Goal: Task Accomplishment & Management: Use online tool/utility

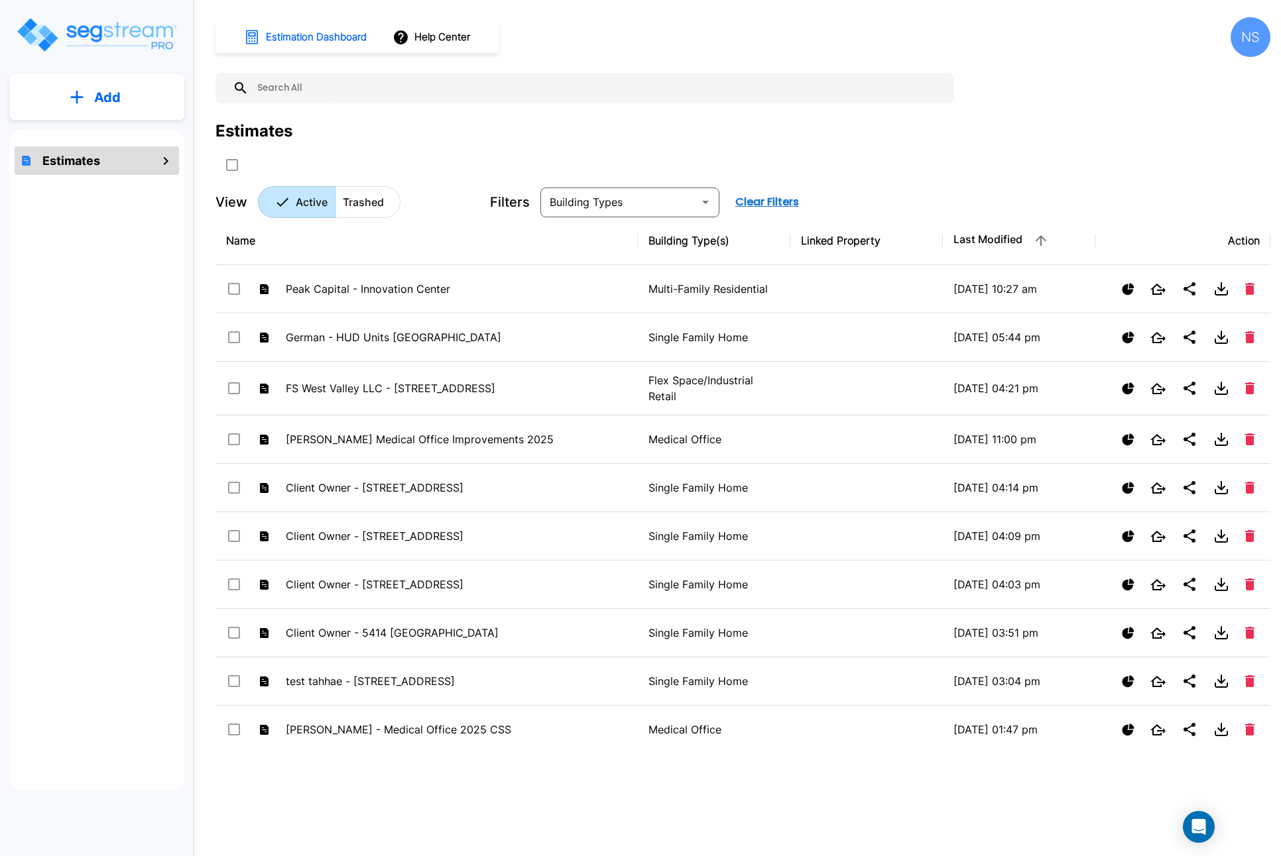
click at [343, 90] on input "text" at bounding box center [598, 88] width 699 height 30
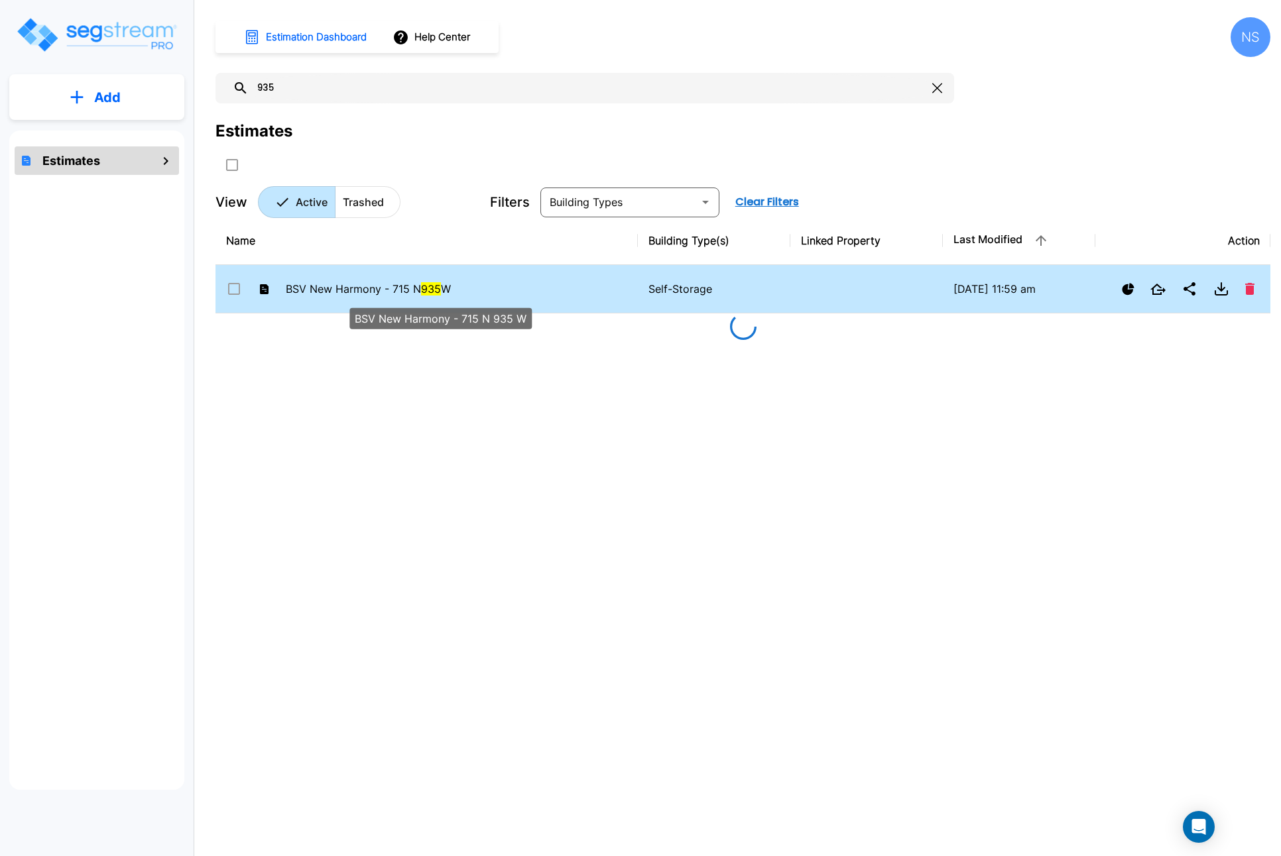
type input "935"
click at [312, 294] on span "BSV New Harmony - 715 N 935 W" at bounding box center [368, 288] width 165 height 13
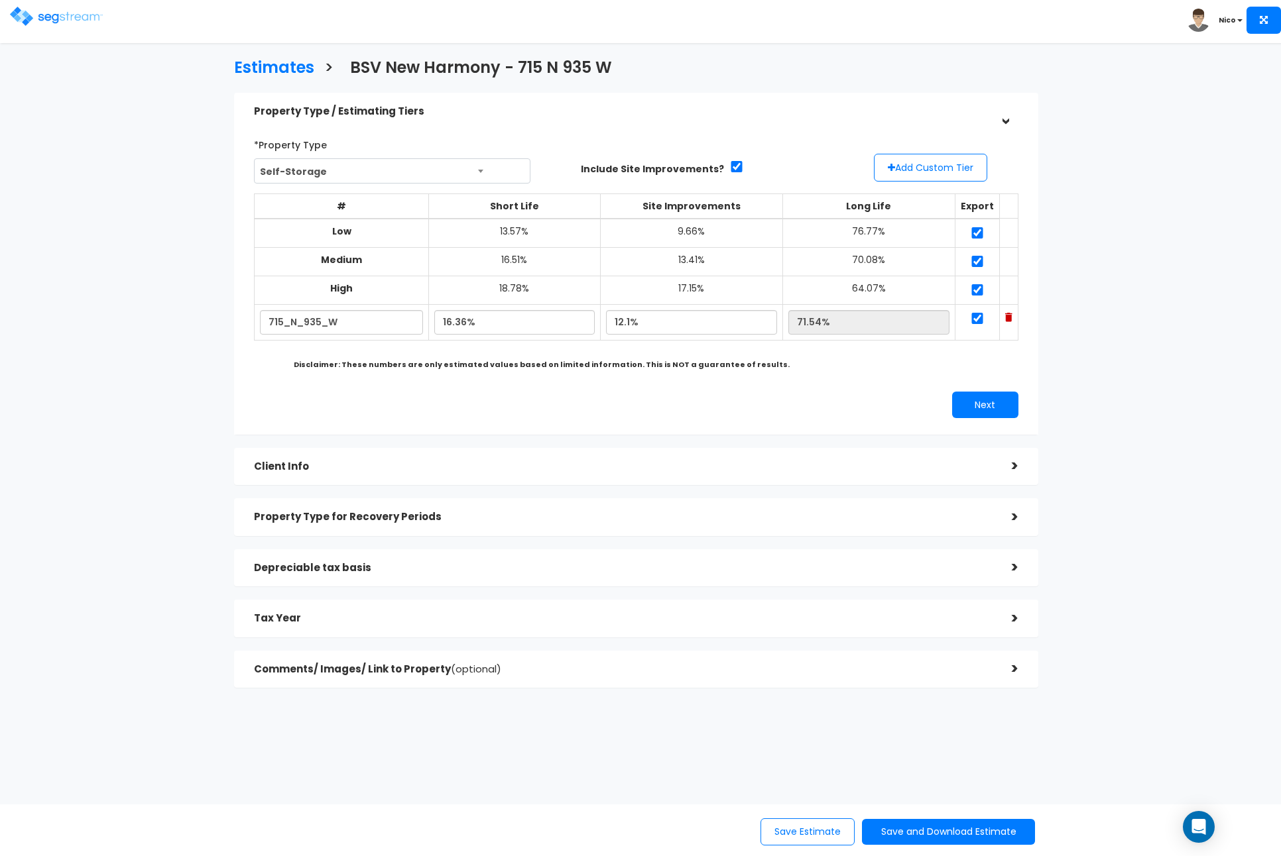
click at [307, 475] on div "Client Info" at bounding box center [623, 467] width 738 height 25
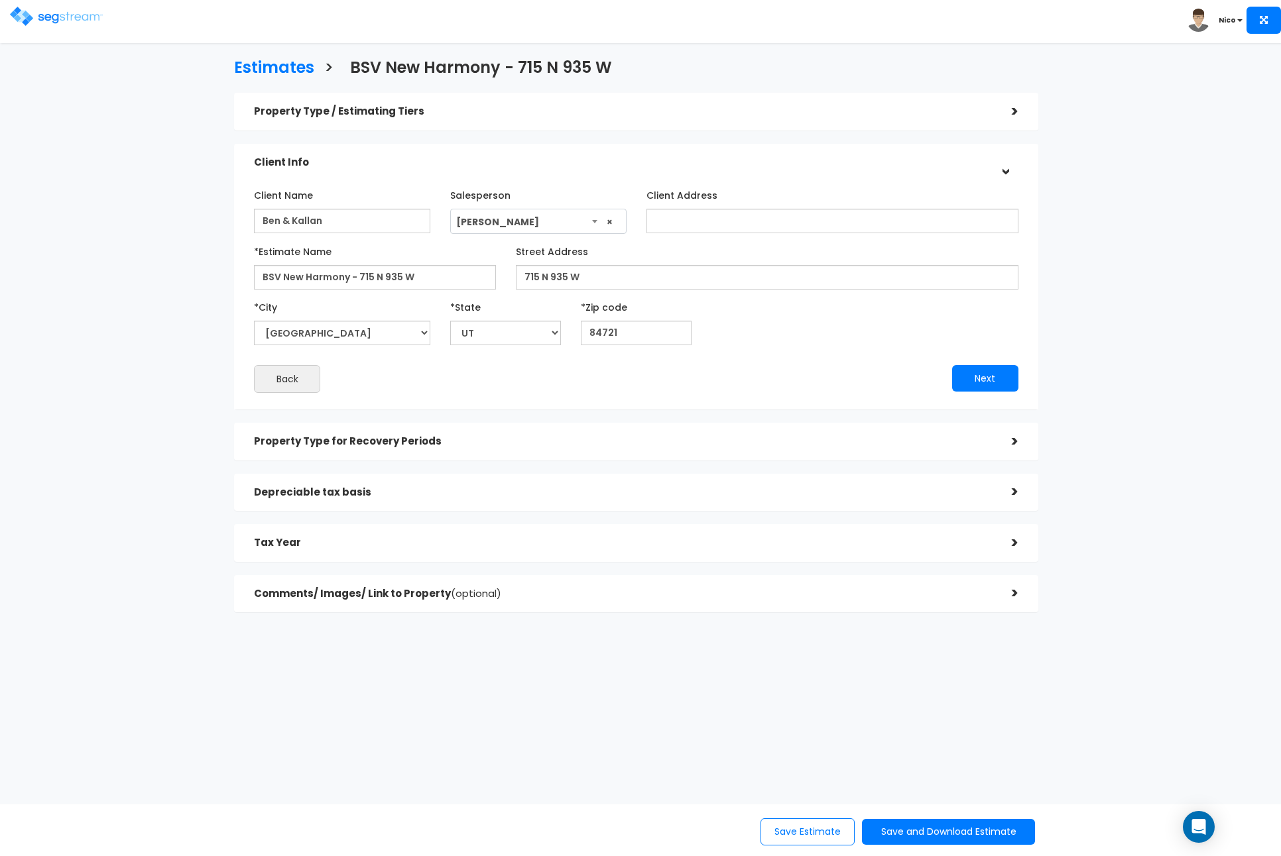
click at [314, 447] on h5 "Property Type for Recovery Periods" at bounding box center [623, 441] width 738 height 11
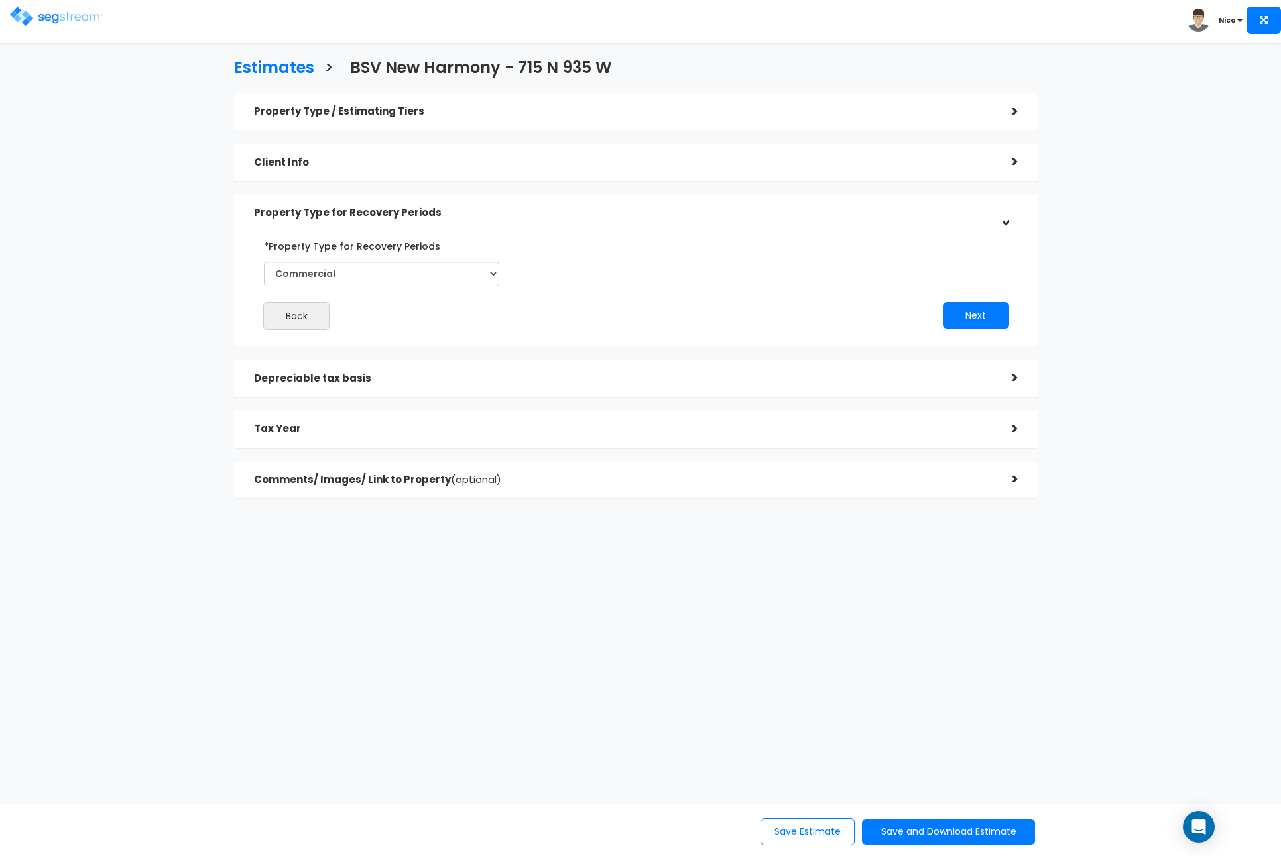
click at [327, 377] on h5 "Depreciable tax basis" at bounding box center [623, 378] width 738 height 11
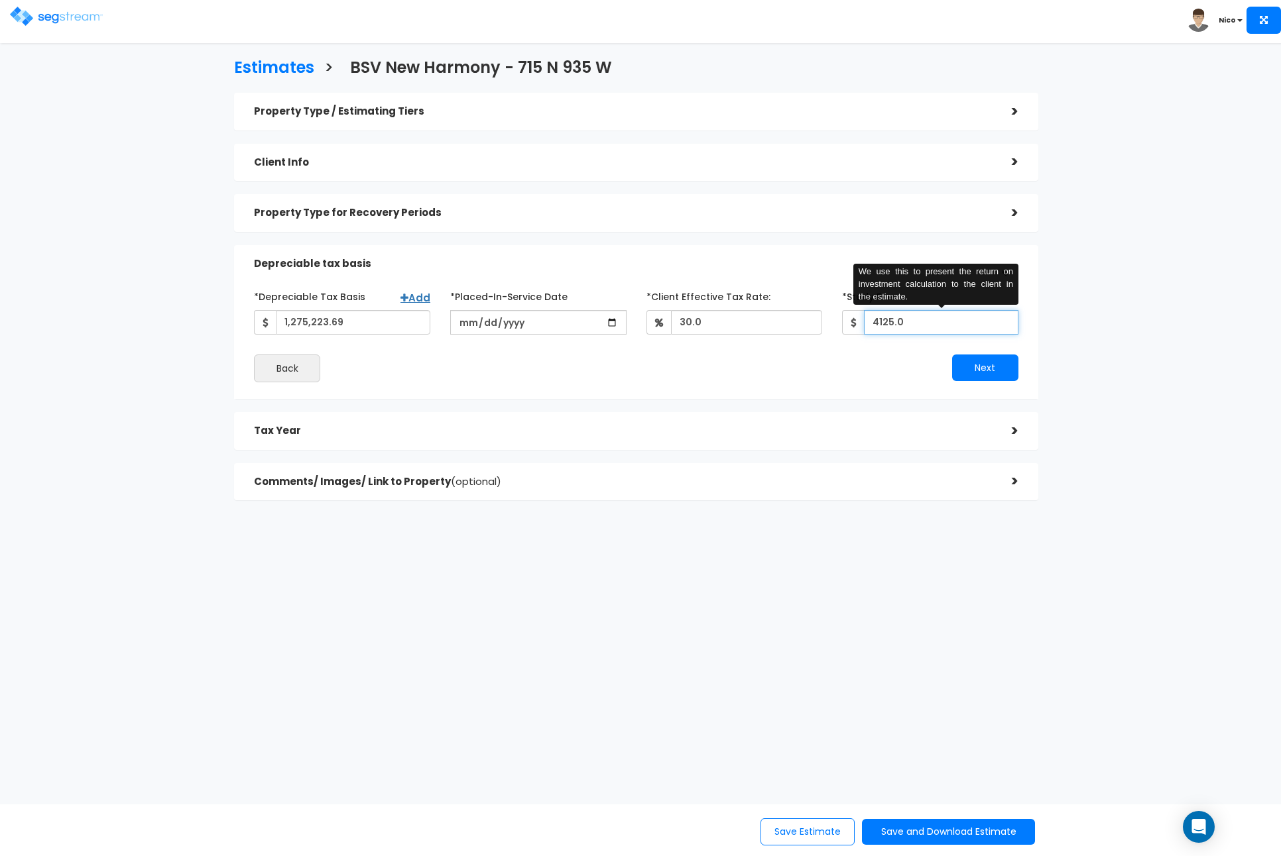
drag, startPoint x: 911, startPoint y: 325, endPoint x: 868, endPoint y: 325, distance: 43.1
click at [868, 325] on input "4125.0" at bounding box center [941, 322] width 154 height 25
type input "3,918"
click at [989, 371] on button "Next" at bounding box center [985, 368] width 66 height 27
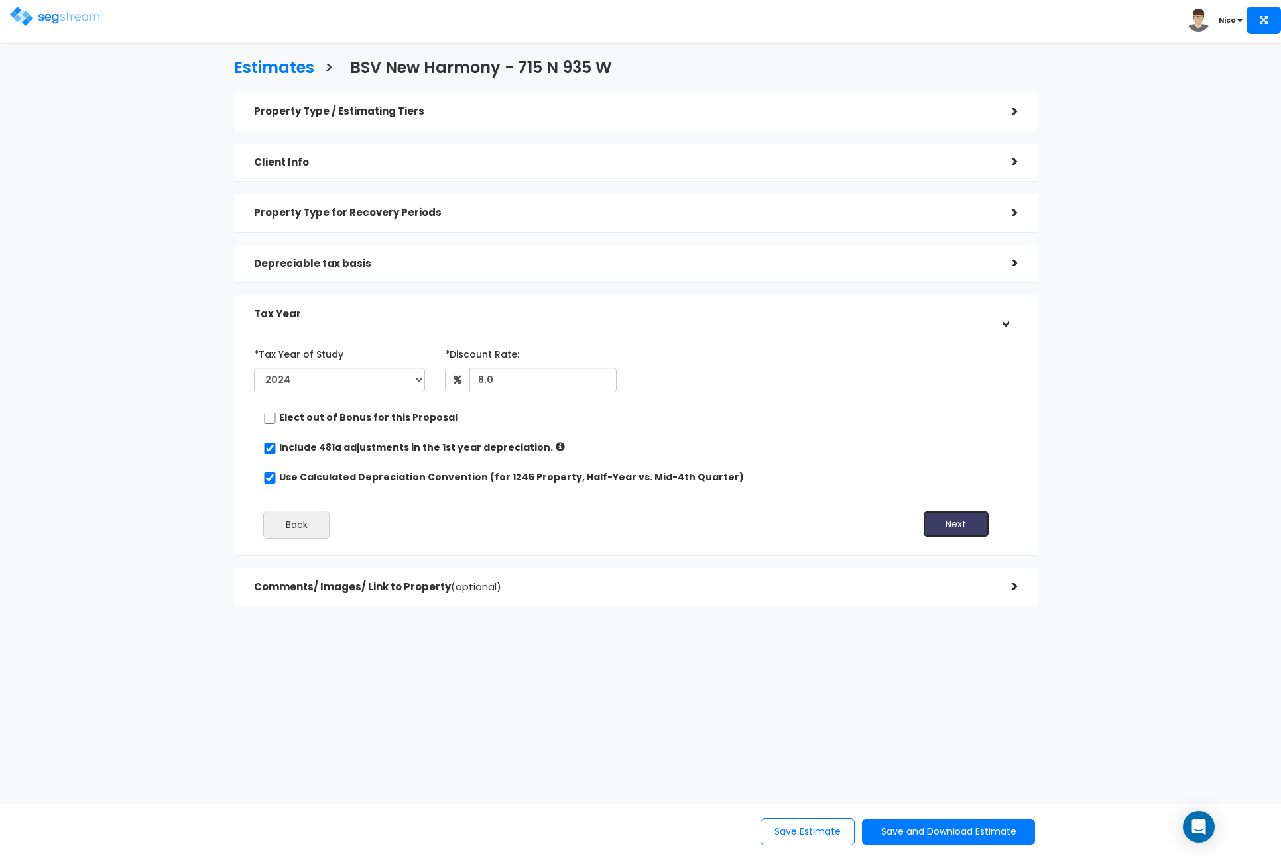
click at [937, 529] on button "Next" at bounding box center [956, 524] width 66 height 27
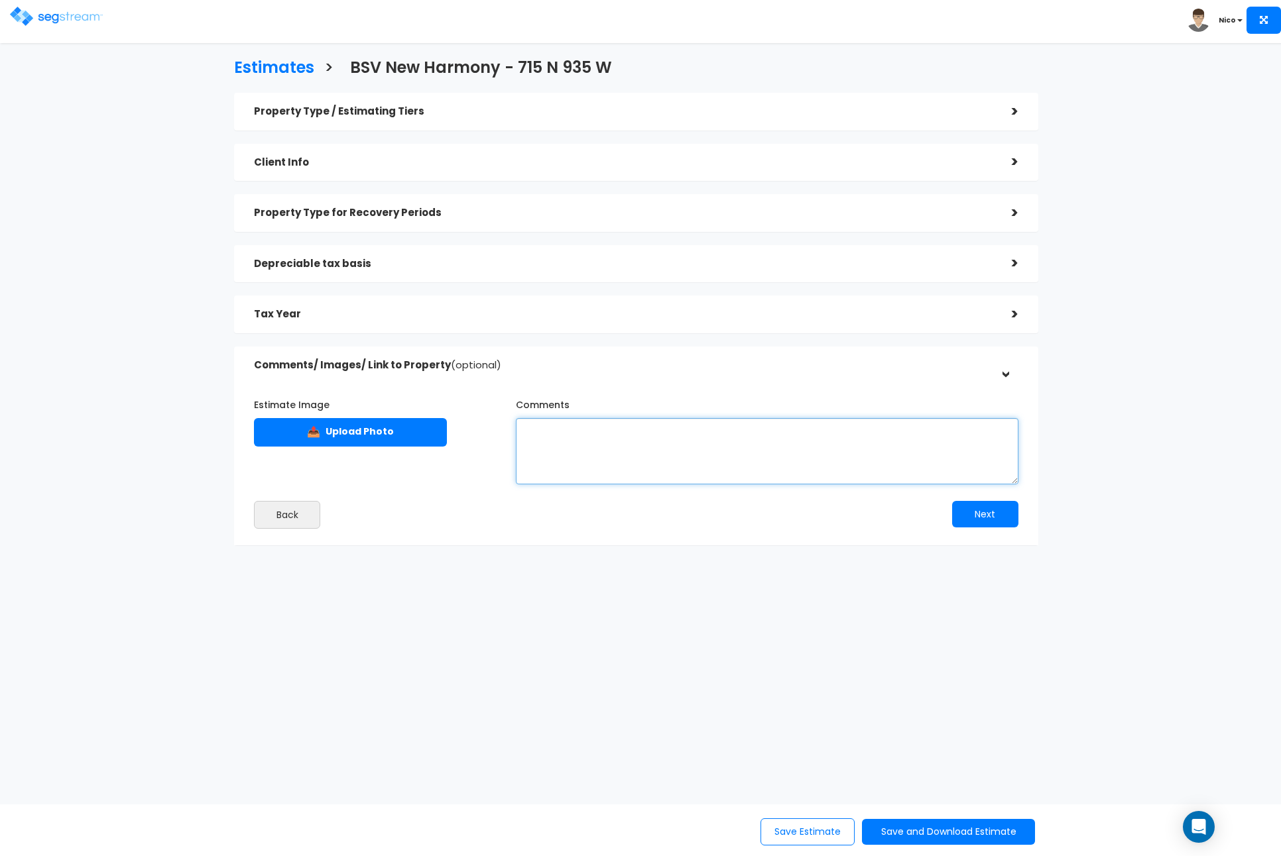
click at [563, 434] on textarea "Comments" at bounding box center [767, 451] width 502 height 66
click at [552, 431] on textarea "Comments" at bounding box center [767, 451] width 502 height 66
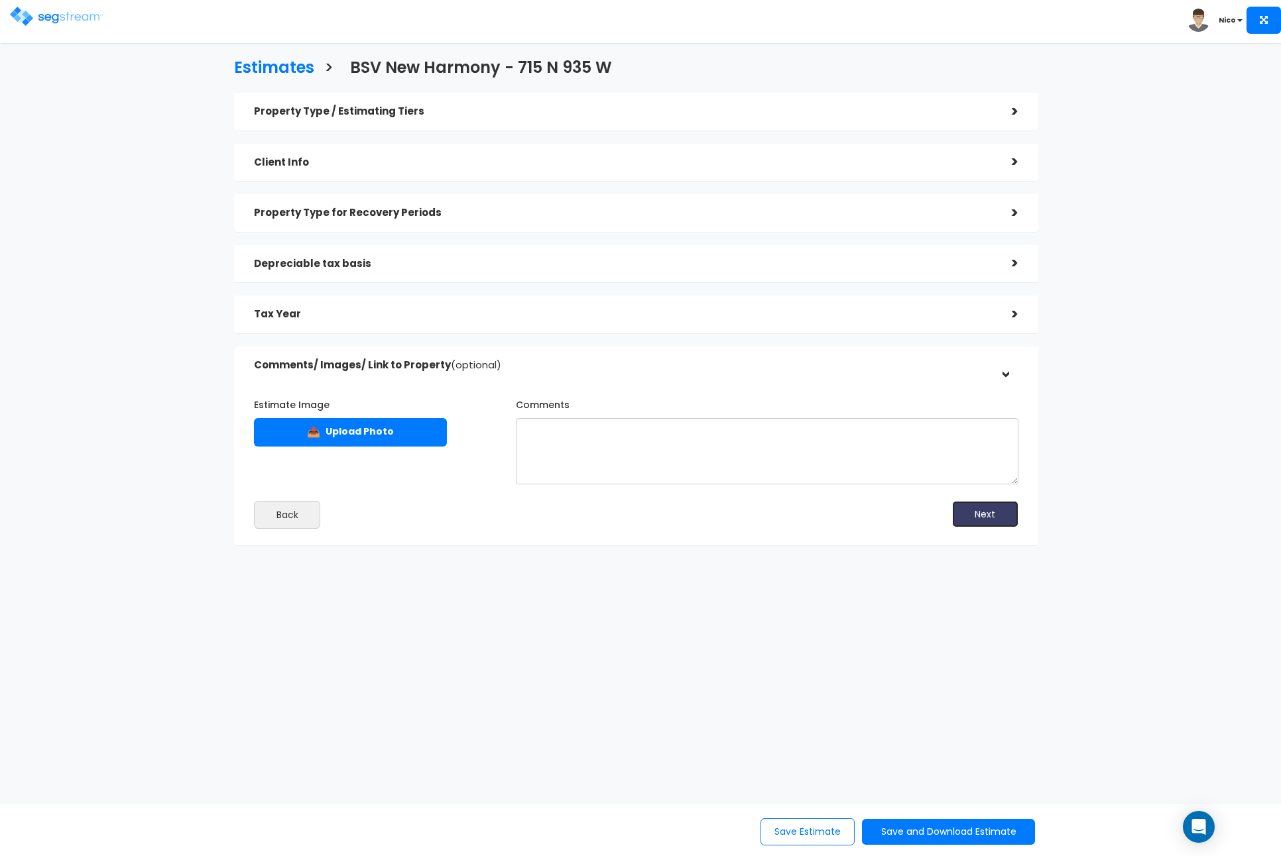
click at [971, 510] on button "Next" at bounding box center [985, 514] width 66 height 27
click at [797, 834] on button "Save Estimate" at bounding box center [807, 832] width 94 height 27
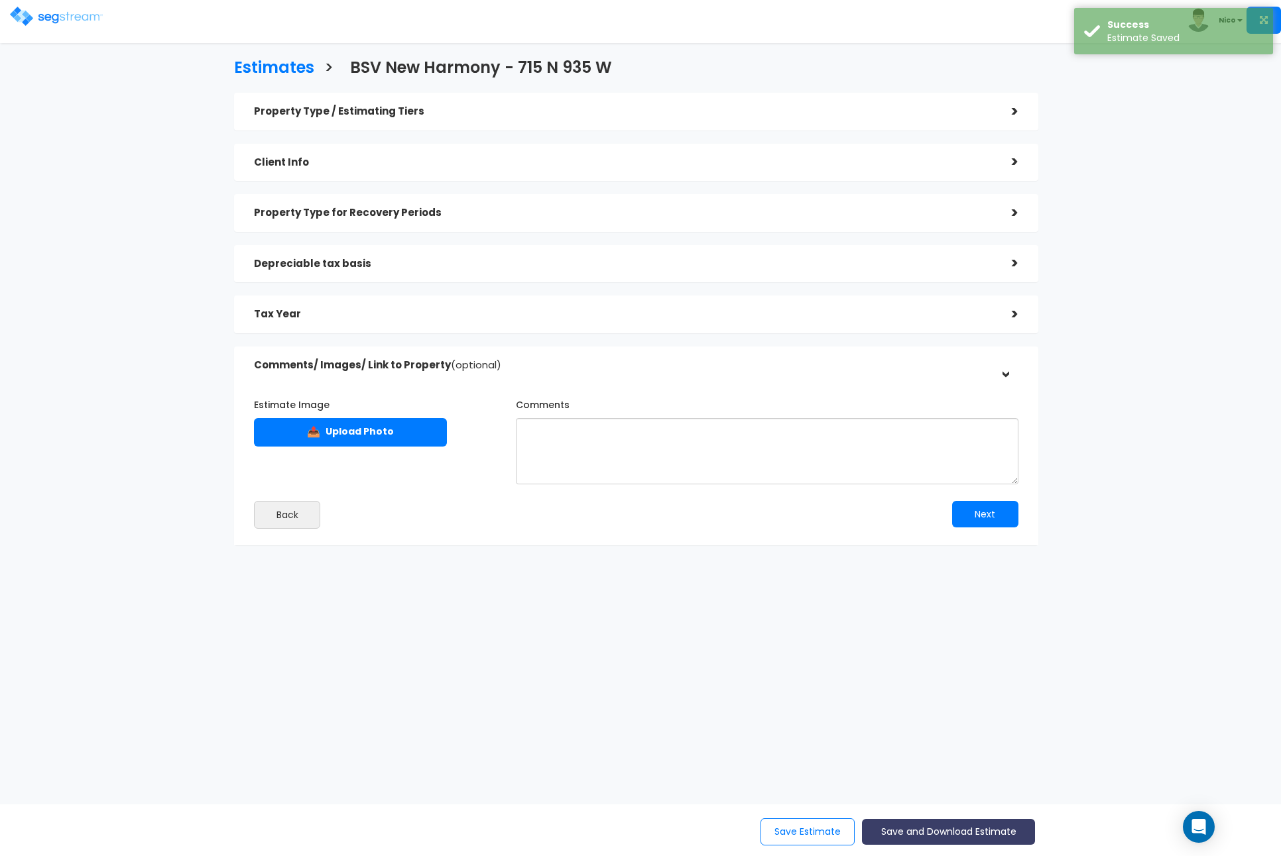
click at [917, 827] on button "Save and Download Estimate" at bounding box center [948, 832] width 173 height 26
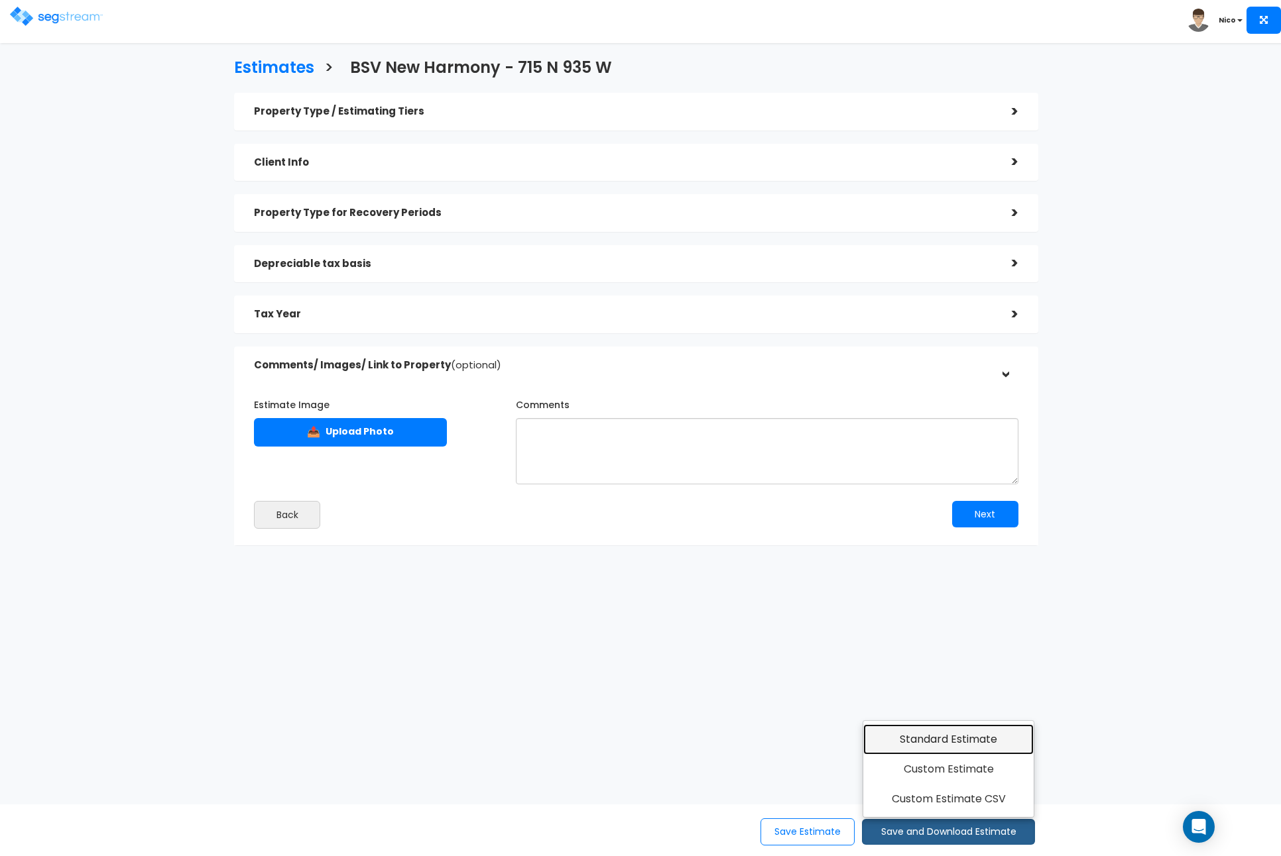
click at [952, 737] on link "Standard Estimate" at bounding box center [948, 740] width 170 height 30
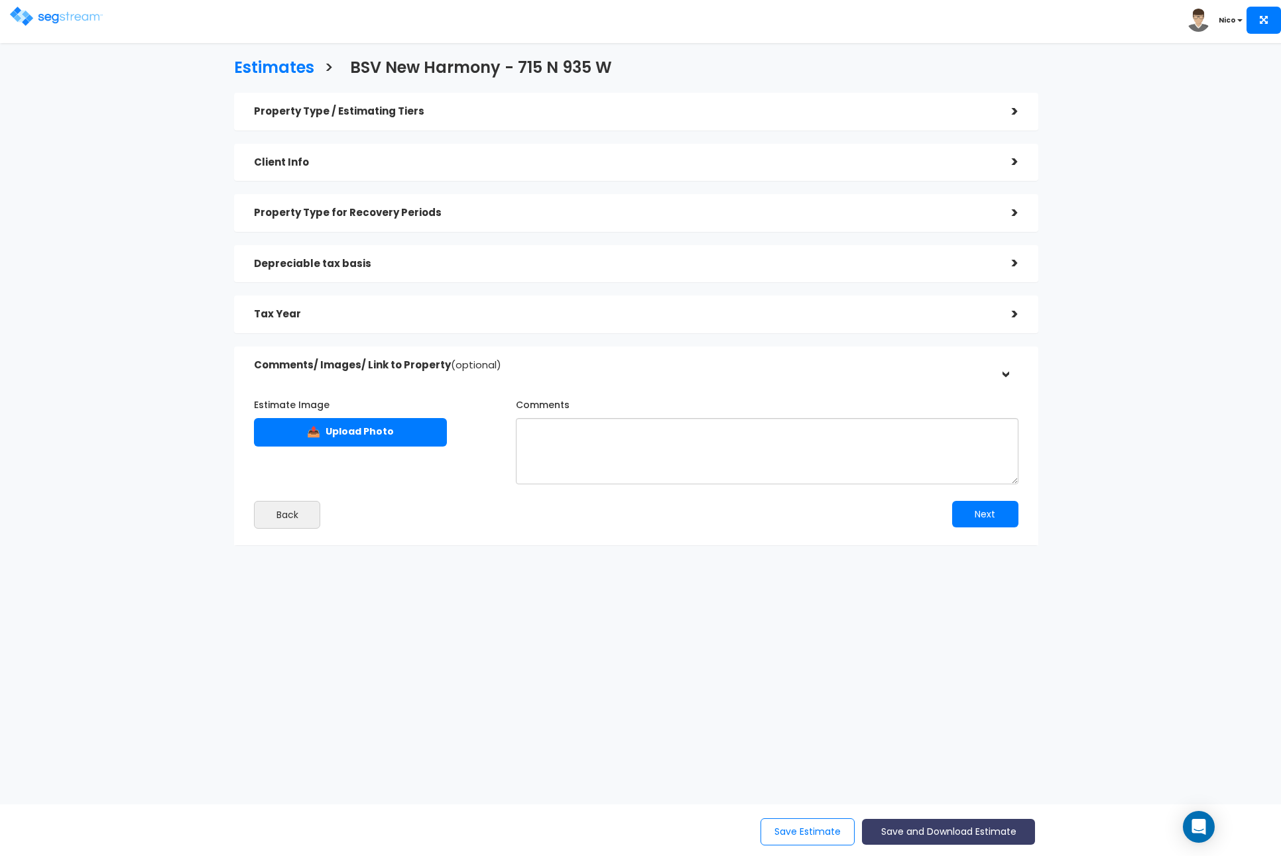
click at [929, 831] on button "Save and Download Estimate" at bounding box center [948, 832] width 173 height 26
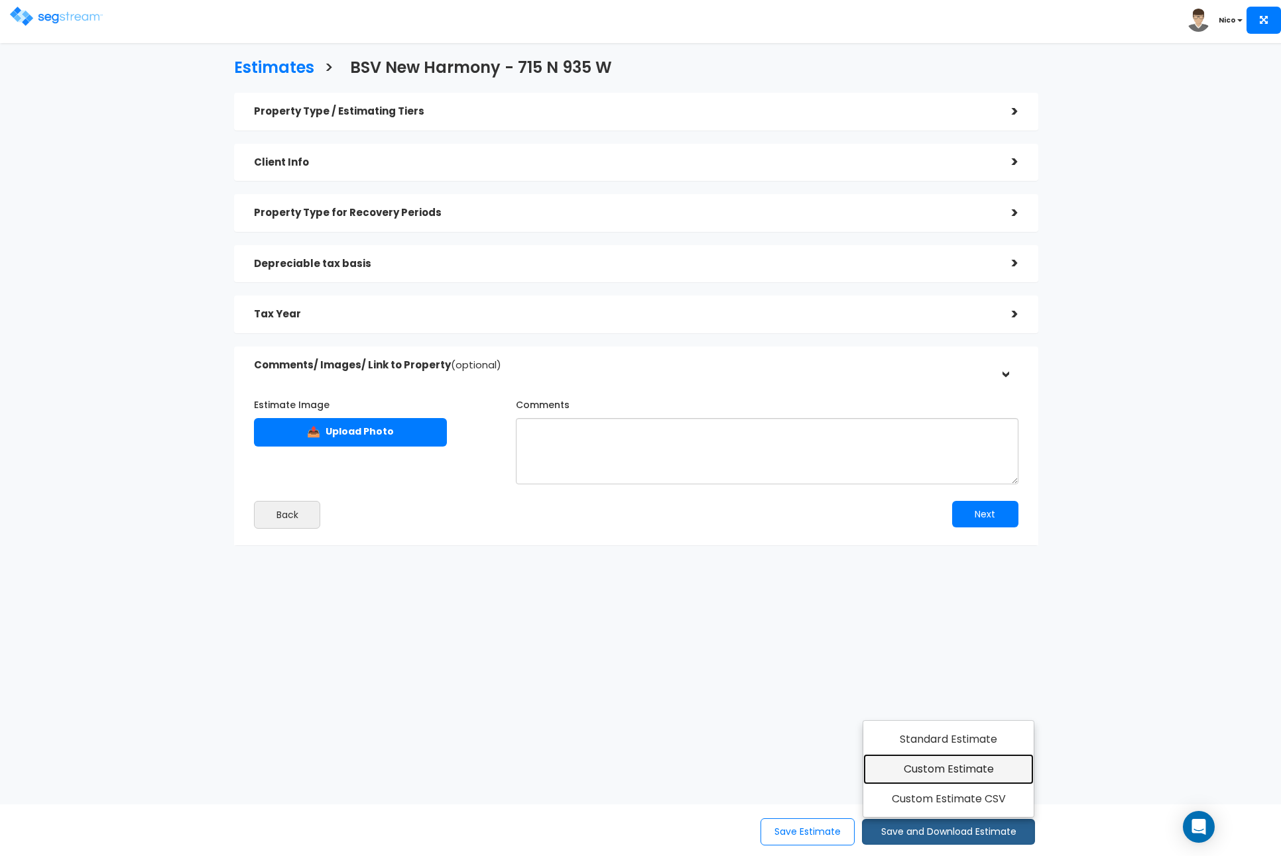
click at [943, 774] on link "Custom Estimate" at bounding box center [948, 769] width 170 height 30
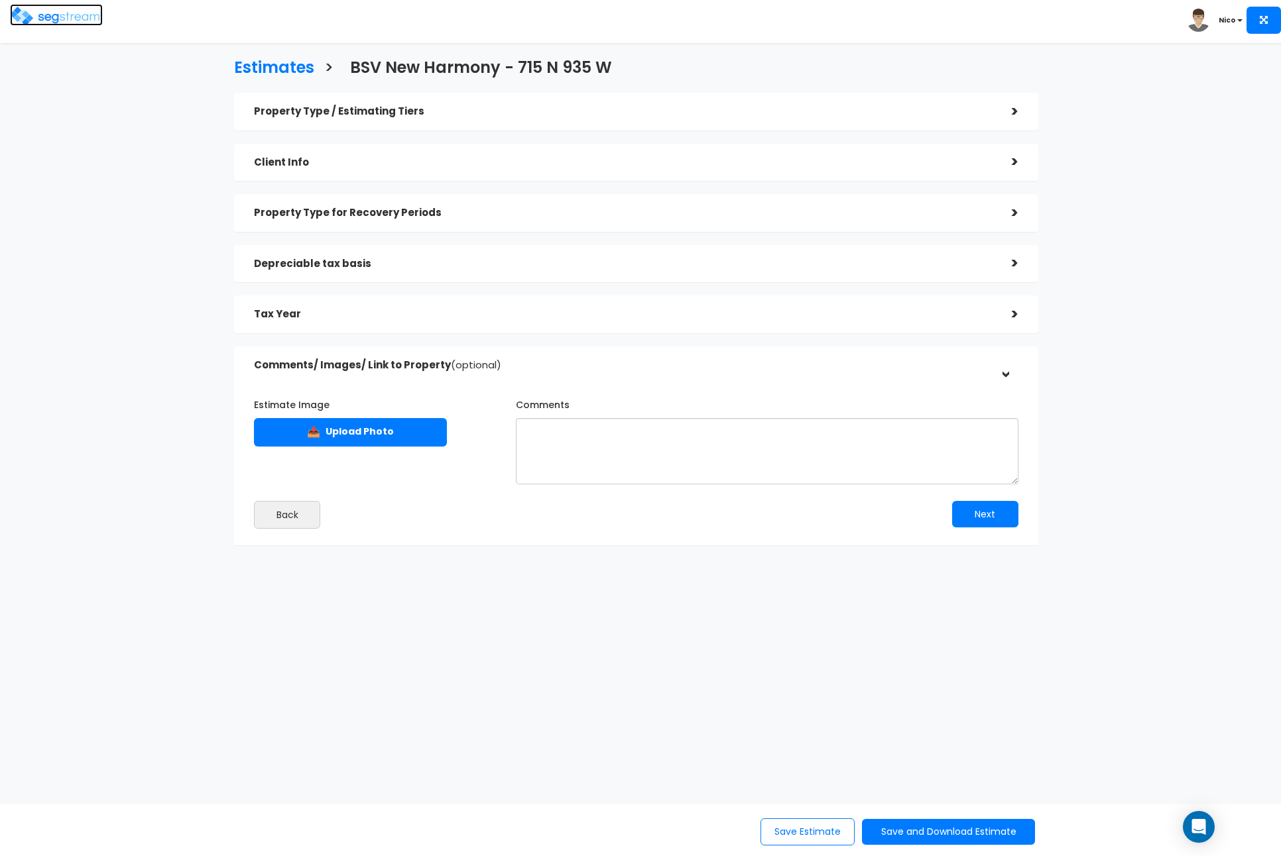
click at [79, 13] on img at bounding box center [56, 16] width 93 height 19
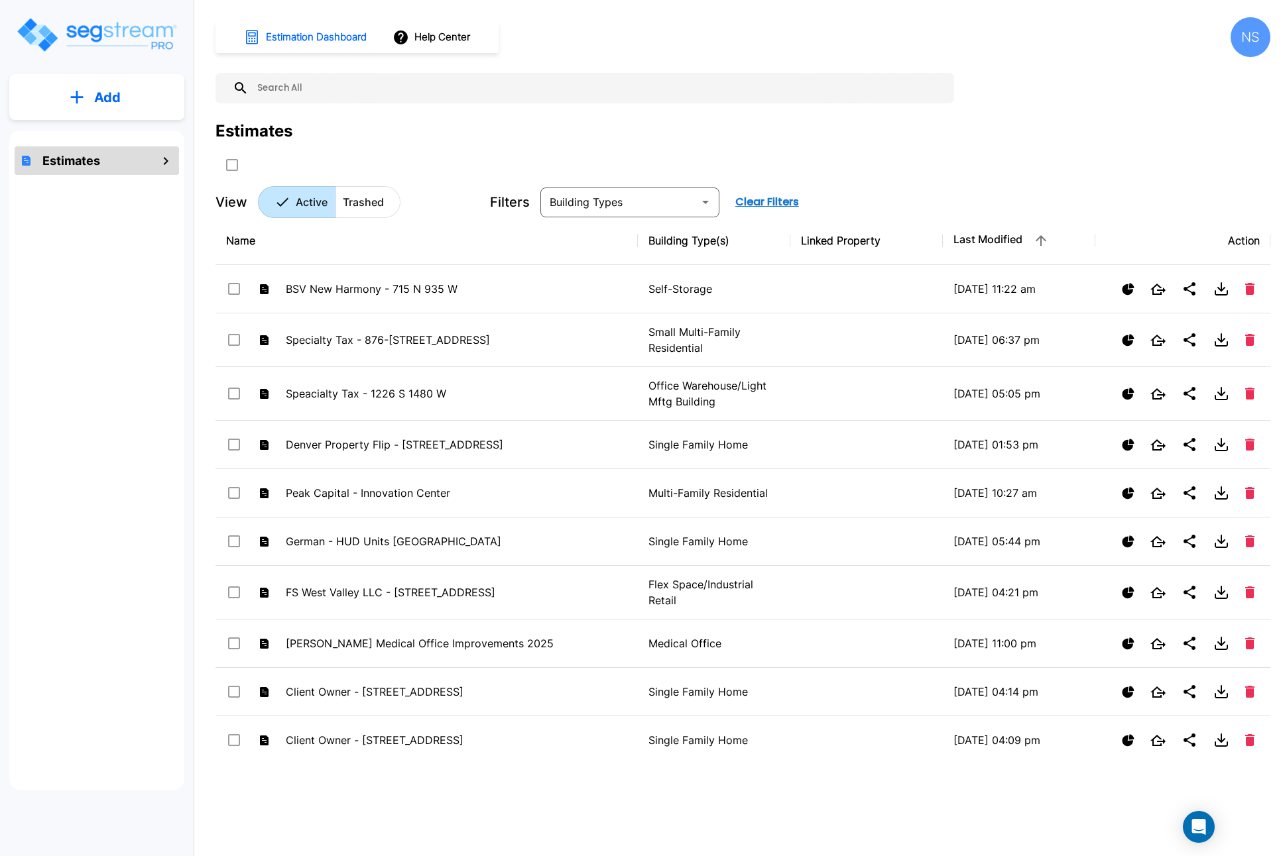
click at [322, 89] on input "text" at bounding box center [598, 88] width 699 height 30
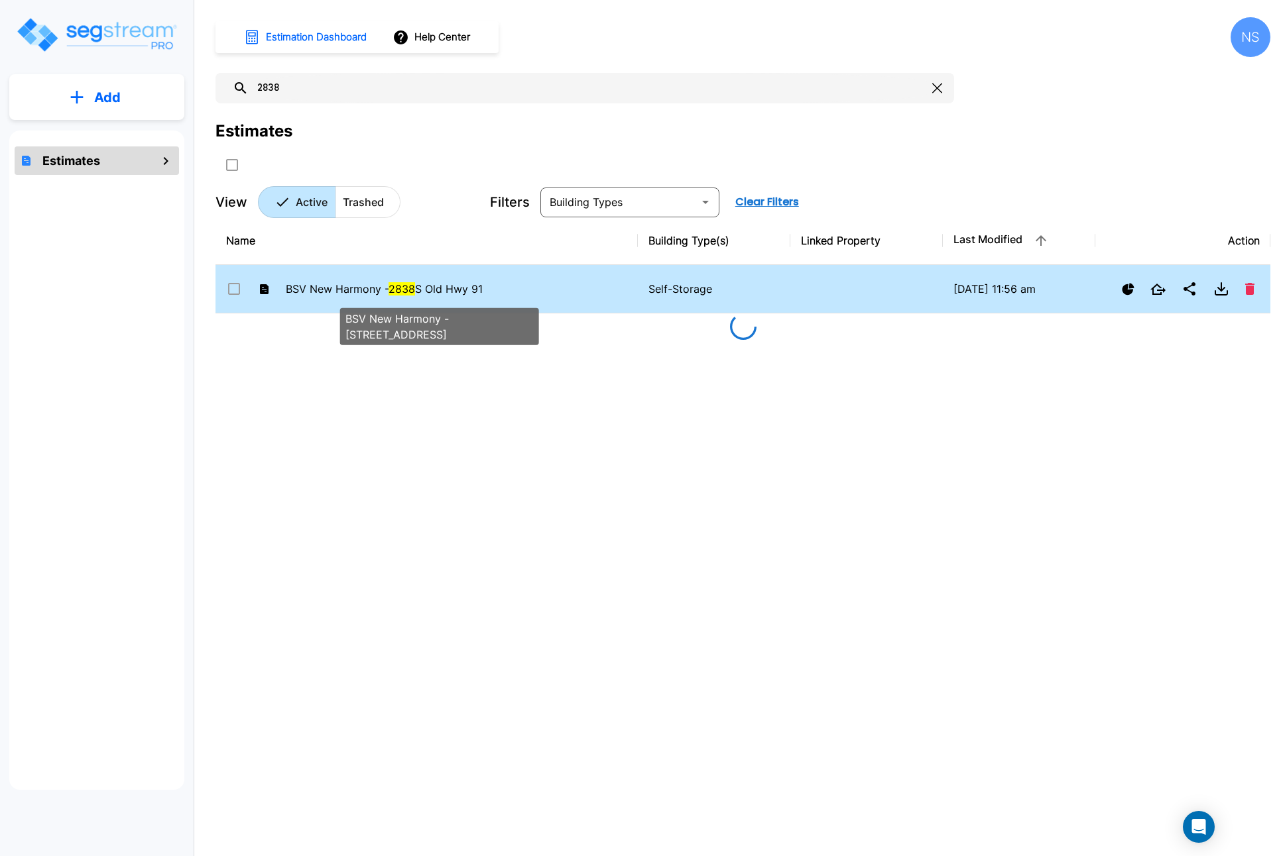
type input "2838"
click at [325, 293] on span "BSV New Harmony - 2838 S Old Hwy 91" at bounding box center [384, 288] width 197 height 13
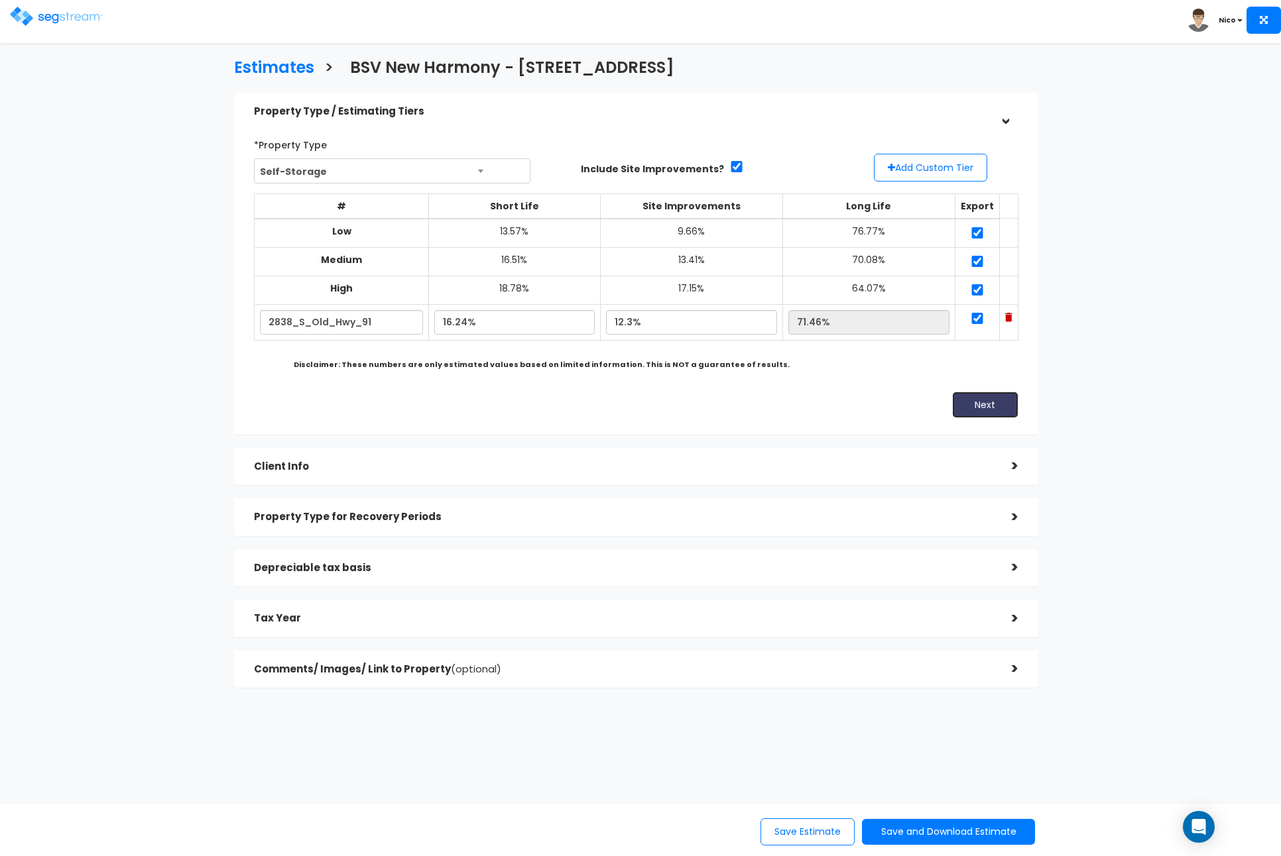
click at [984, 404] on button "Next" at bounding box center [985, 405] width 66 height 27
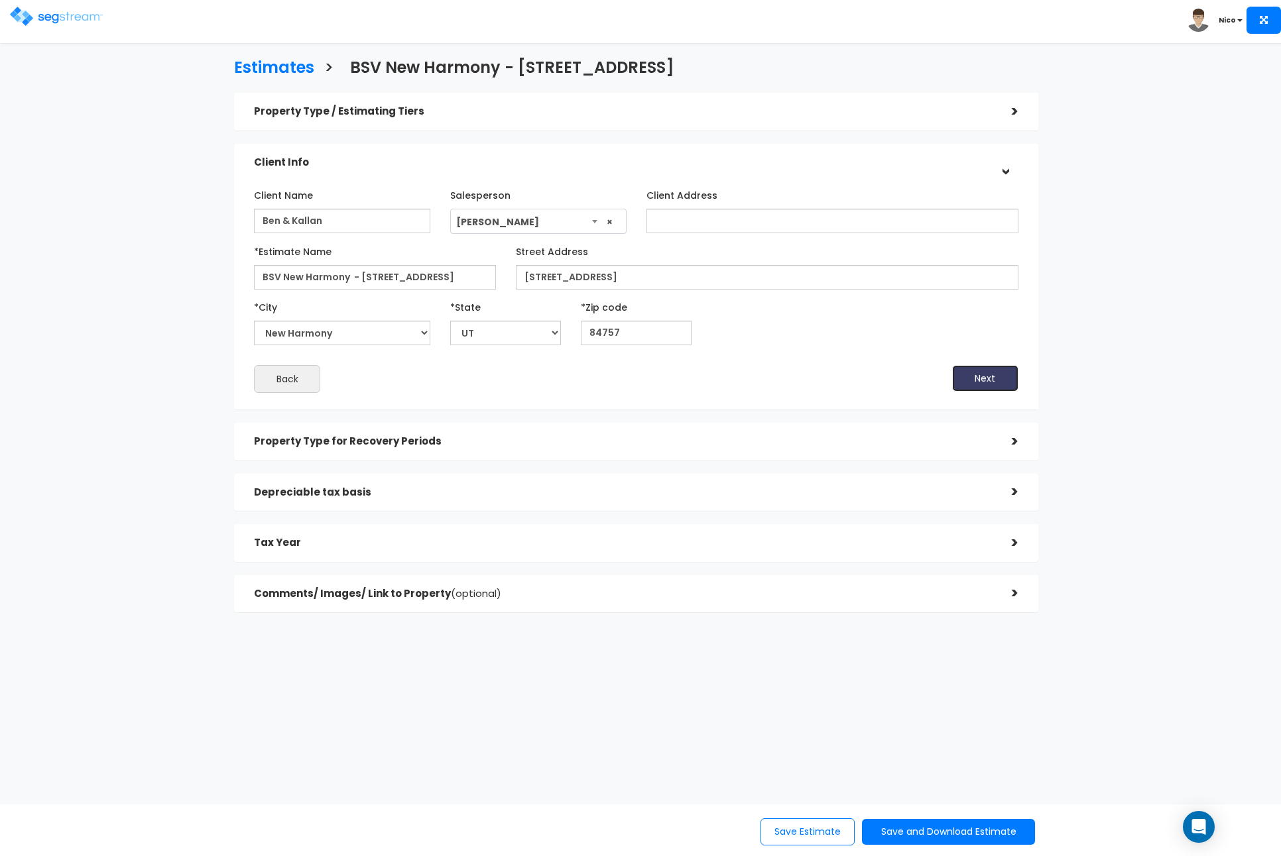
click at [992, 387] on button "Next" at bounding box center [985, 378] width 66 height 27
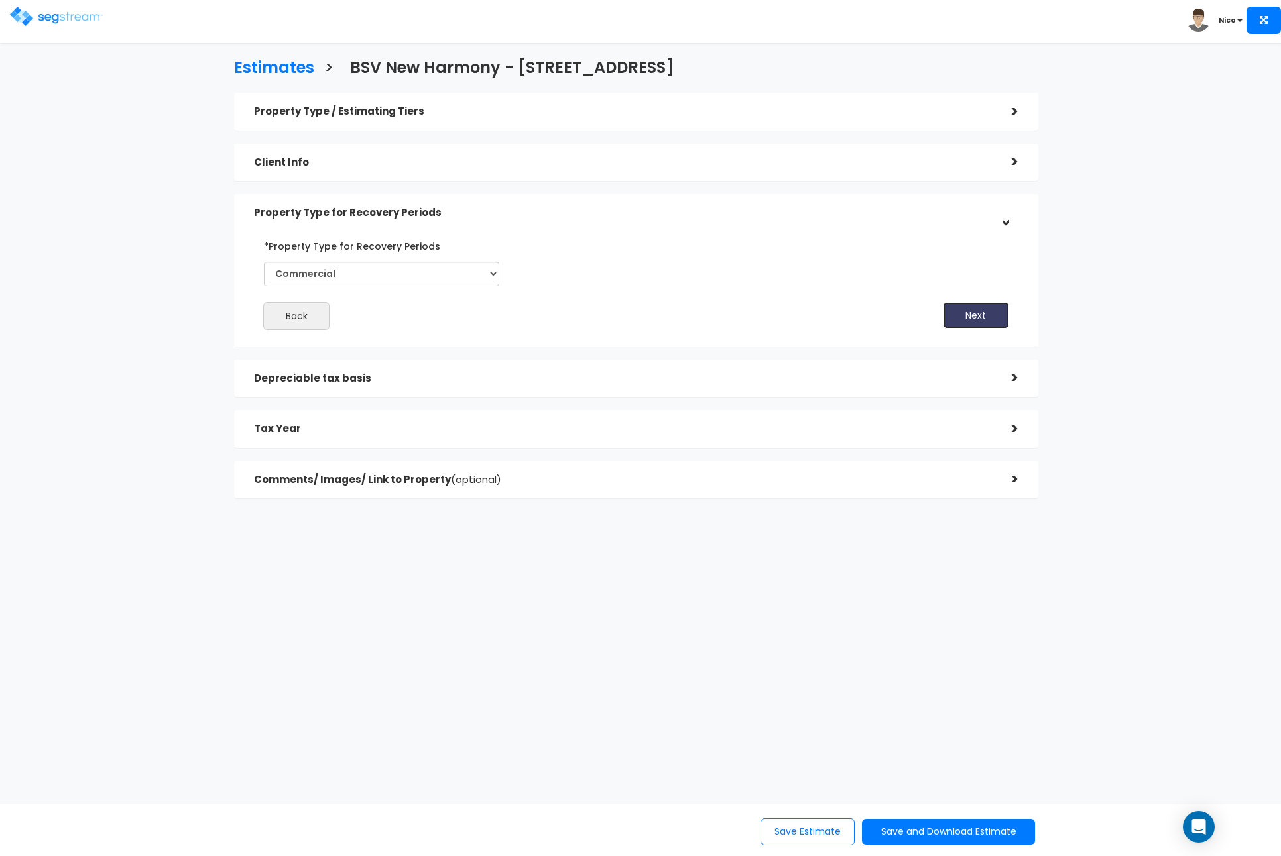
click at [982, 318] on button "Next" at bounding box center [976, 315] width 66 height 27
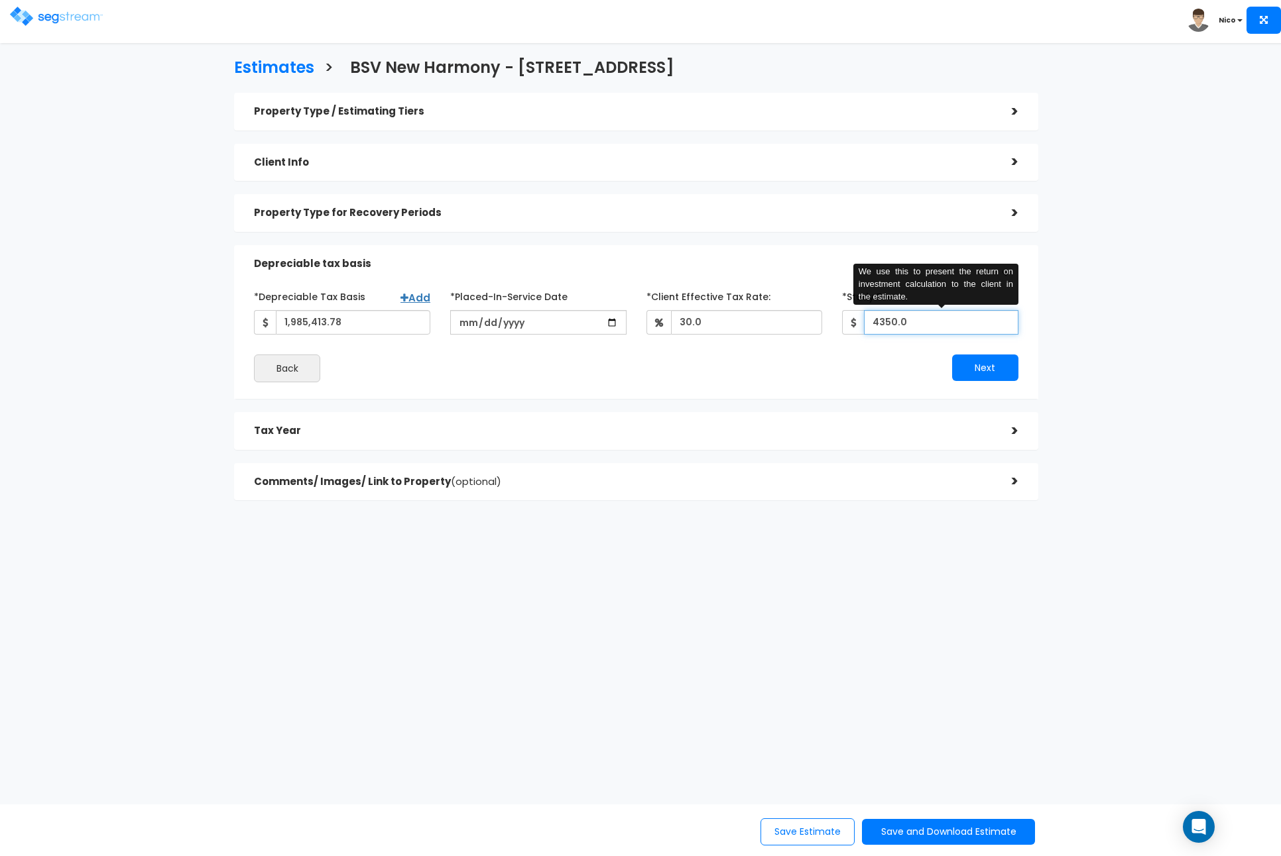
drag, startPoint x: 919, startPoint y: 319, endPoint x: 850, endPoint y: 320, distance: 68.9
click at [850, 320] on div "4350.0 We use this to present the return on investment calculation to the clien…" at bounding box center [930, 322] width 176 height 25
type input "3,873"
click at [994, 369] on button "Next" at bounding box center [985, 368] width 66 height 27
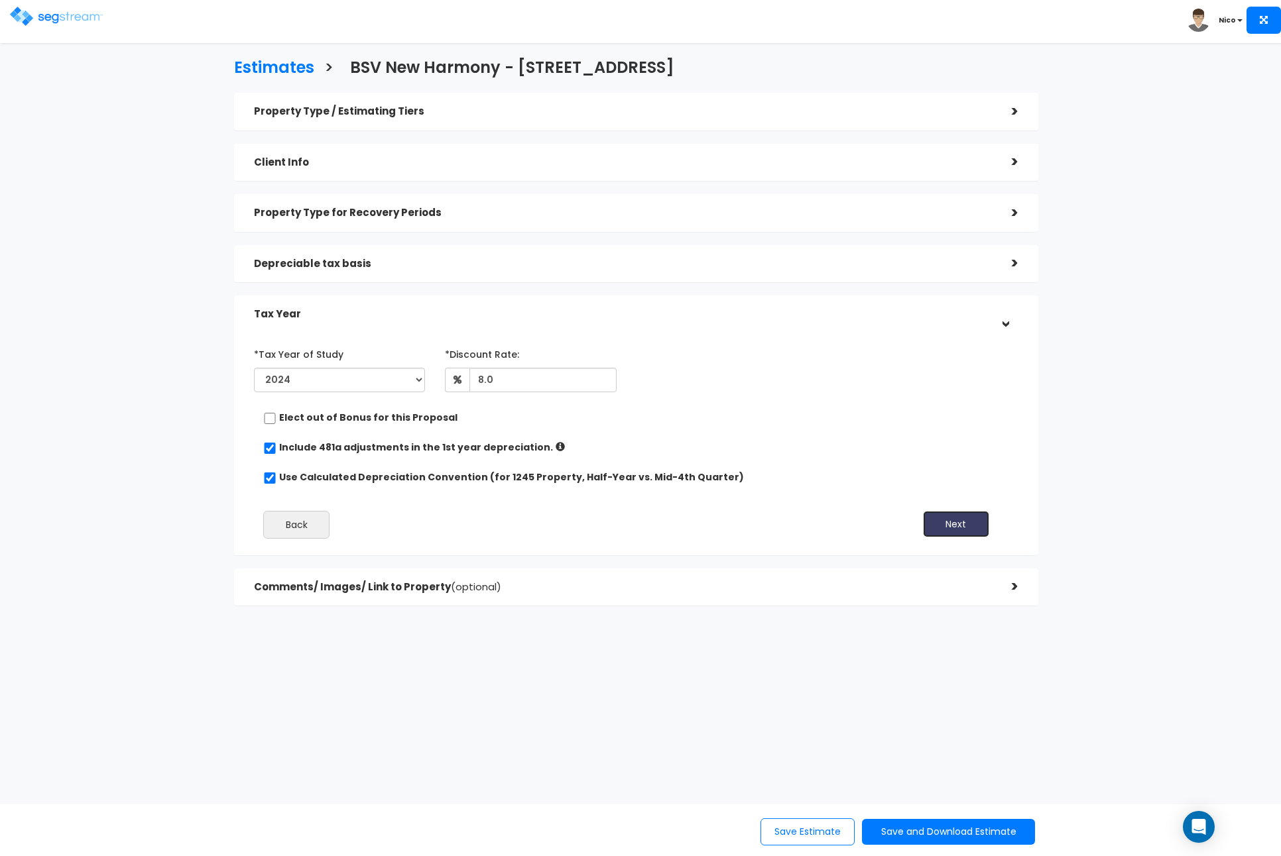
click at [949, 521] on button "Next" at bounding box center [956, 524] width 66 height 27
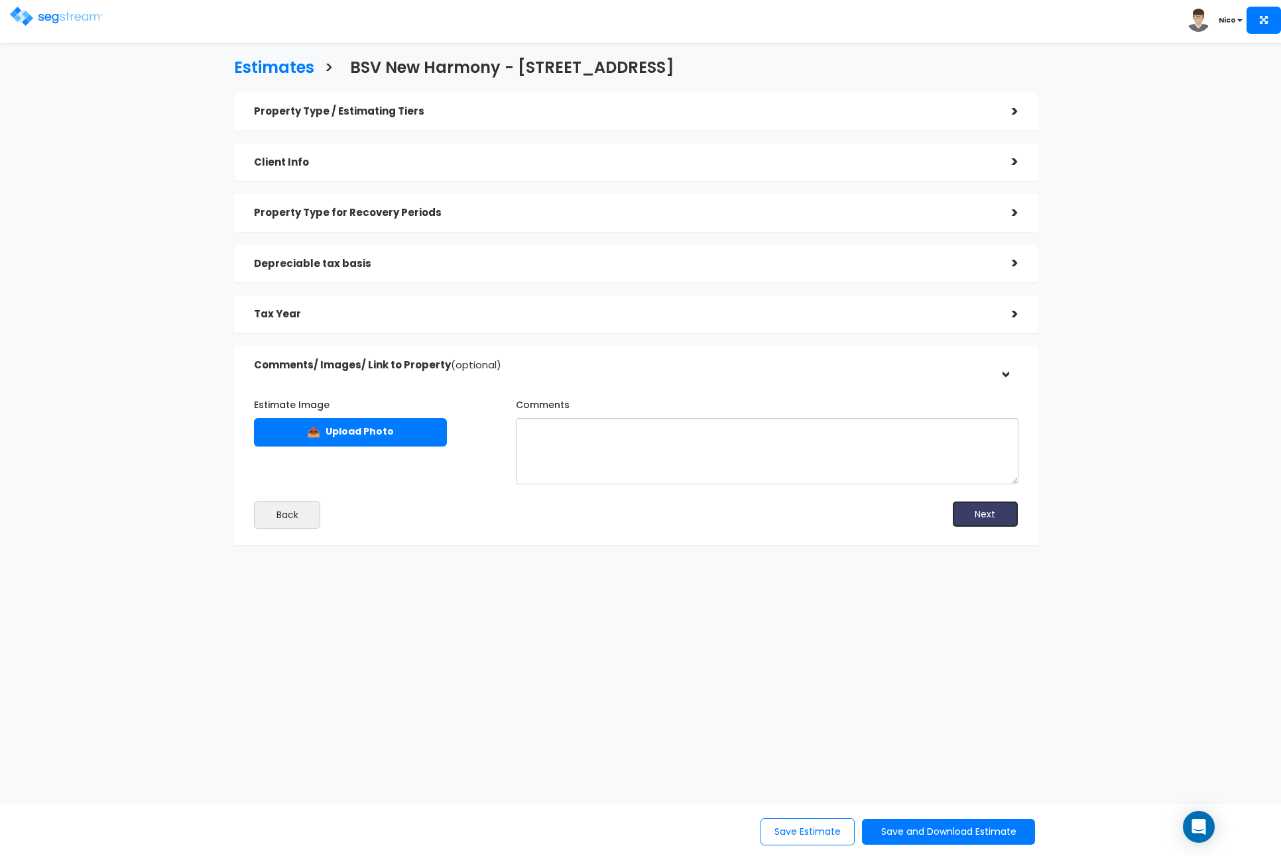
click at [994, 515] on button "Next" at bounding box center [985, 514] width 66 height 27
click at [805, 831] on button "Save Estimate" at bounding box center [807, 832] width 94 height 27
click at [950, 829] on button "Save and Download Estimate" at bounding box center [948, 832] width 173 height 26
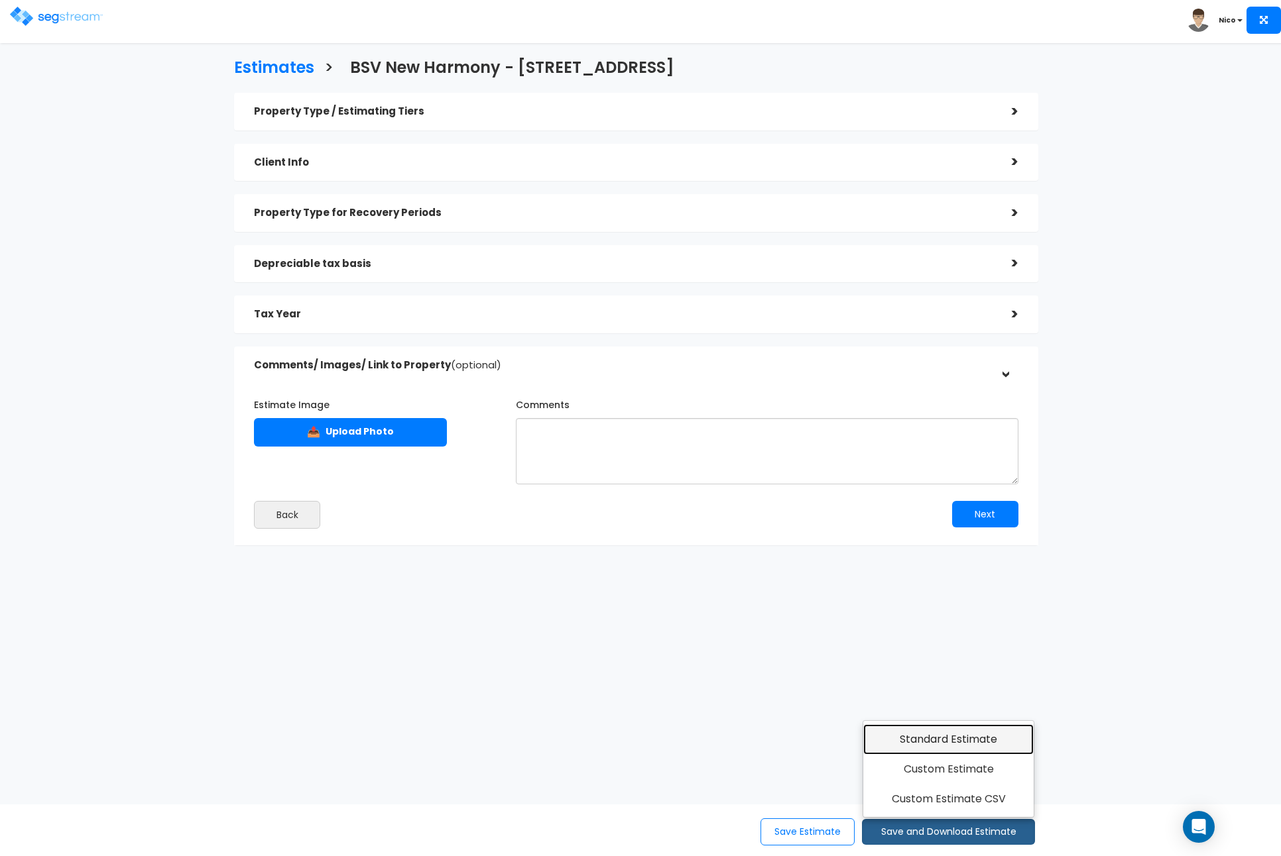
click at [961, 744] on link "Standard Estimate" at bounding box center [948, 740] width 170 height 30
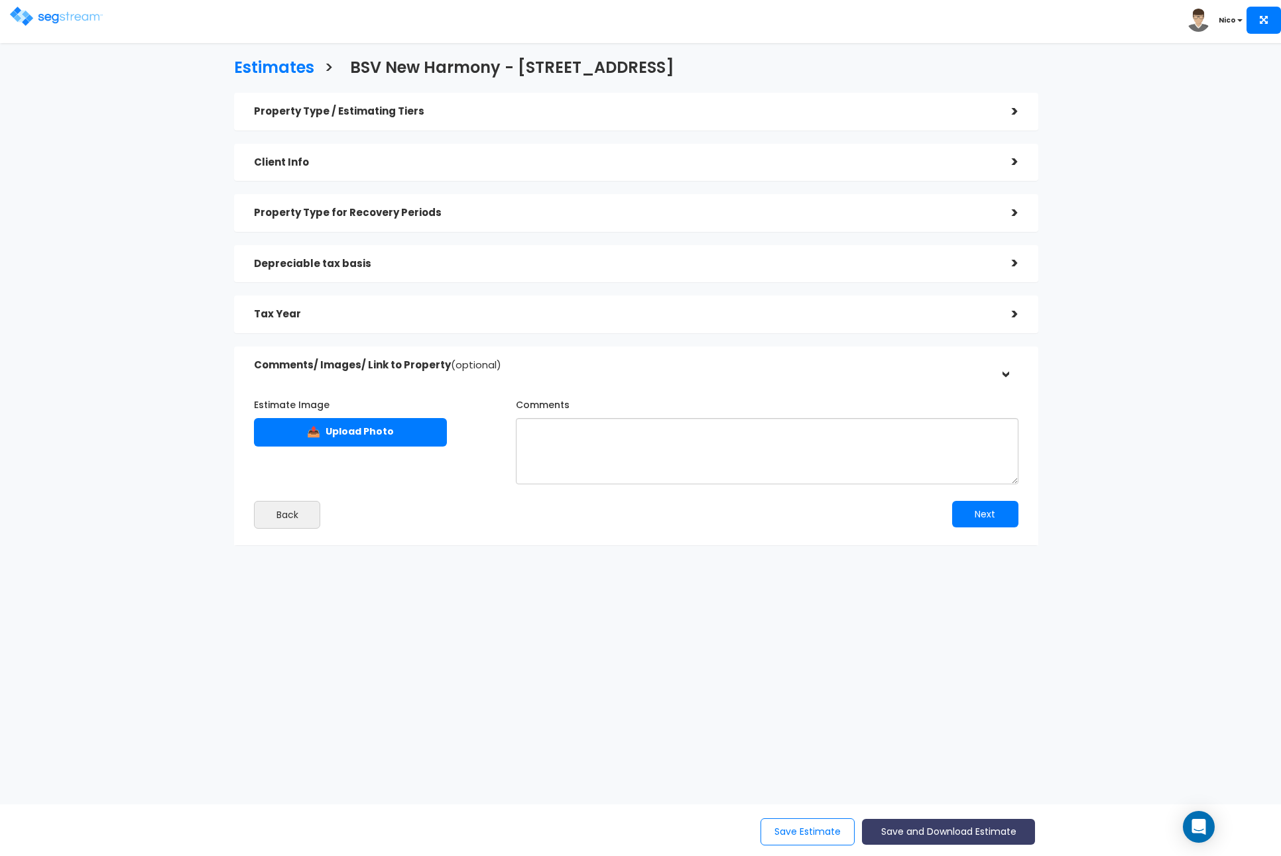
click at [913, 830] on button "Save and Download Estimate" at bounding box center [948, 832] width 173 height 26
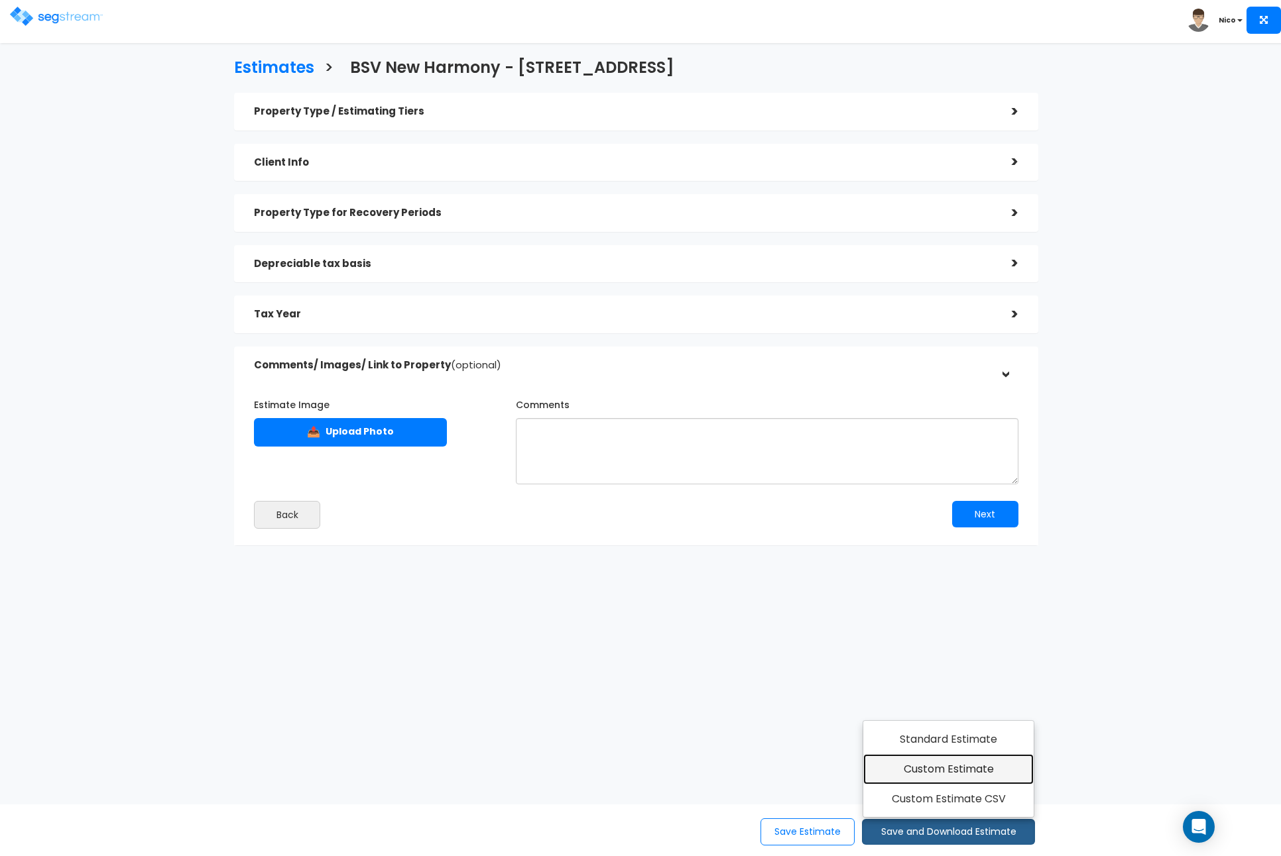
click at [951, 770] on link "Custom Estimate" at bounding box center [948, 769] width 170 height 30
